Goal: Task Accomplishment & Management: Complete application form

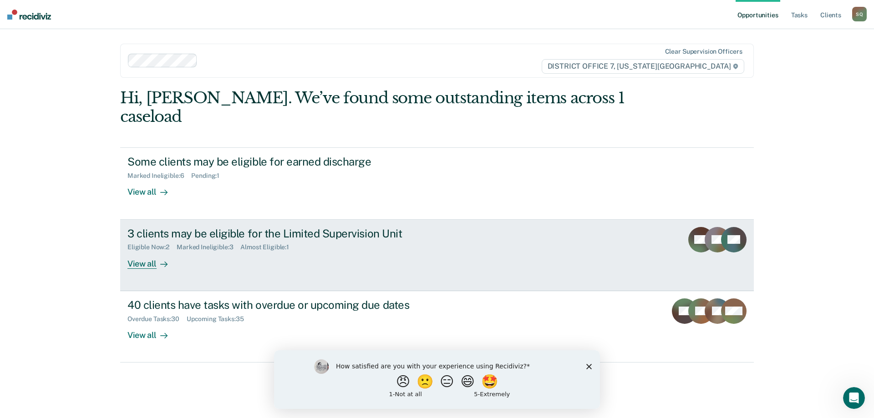
click at [443, 240] on div "Eligible Now : 2 Marked Ineligible : 3 Almost Eligible : 1" at bounding box center [286, 245] width 319 height 11
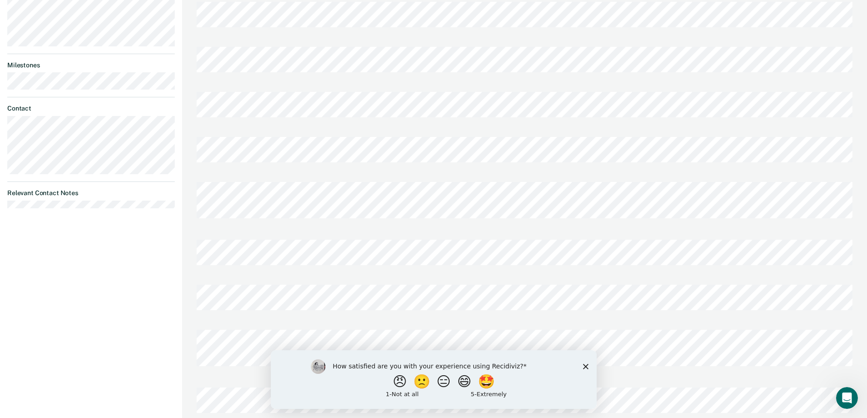
scroll to position [356, 0]
click at [584, 367] on polygon "Close survey" at bounding box center [584, 366] width 5 height 5
